Goal: Transaction & Acquisition: Book appointment/travel/reservation

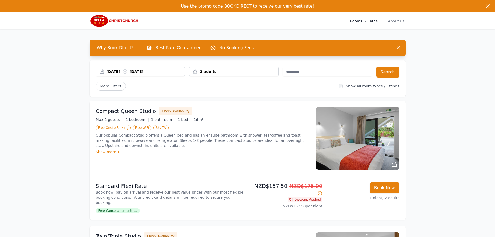
click at [121, 71] on div "[DATE] [DATE]" at bounding box center [145, 71] width 78 height 5
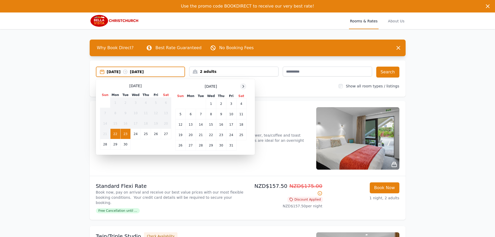
click at [243, 87] on icon at bounding box center [243, 86] width 1 height 2
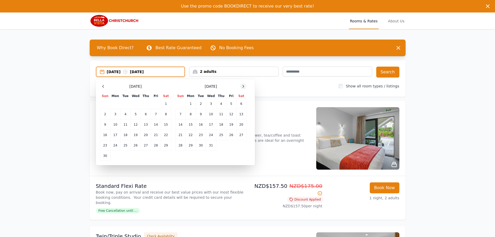
click at [243, 87] on icon at bounding box center [243, 86] width 1 height 2
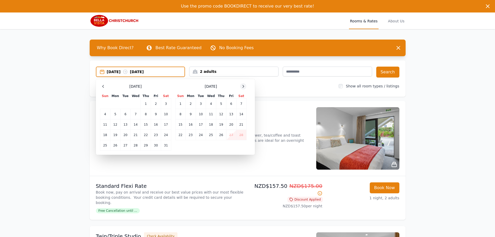
click at [243, 87] on icon at bounding box center [243, 86] width 1 height 2
click at [150, 103] on td "5" at bounding box center [146, 103] width 10 height 10
click at [156, 105] on td "6" at bounding box center [156, 103] width 10 height 10
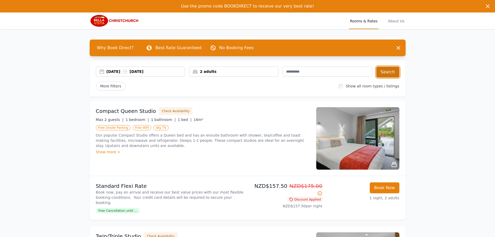
click at [394, 70] on button "Search" at bounding box center [387, 71] width 23 height 11
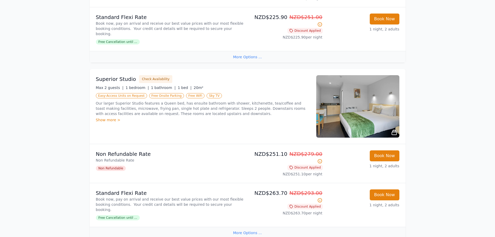
scroll to position [208, 0]
